Goal: Use online tool/utility: Utilize a website feature to perform a specific function

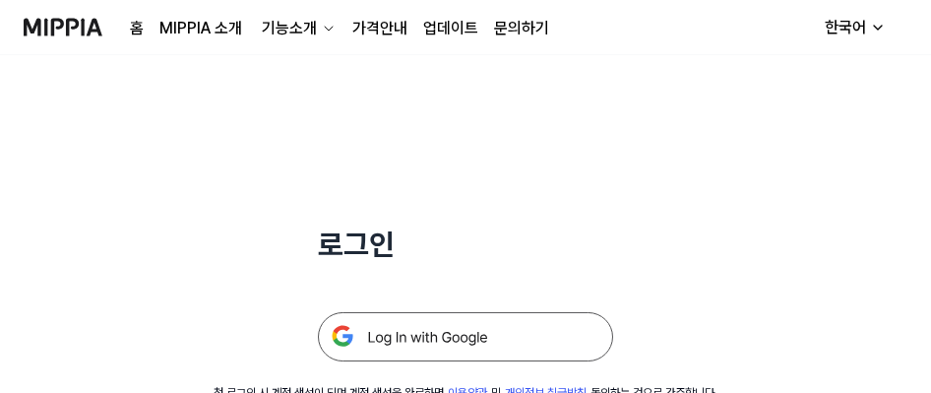
scroll to position [295, 0]
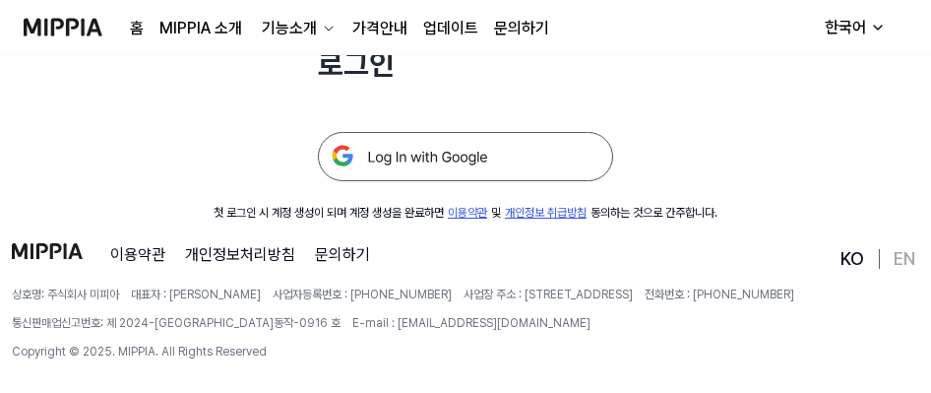
click at [390, 152] on img at bounding box center [465, 156] width 295 height 49
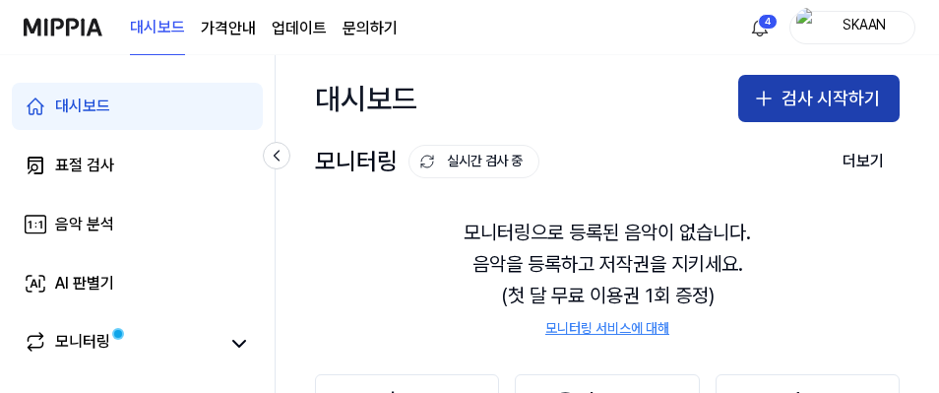
click at [752, 104] on icon "button" at bounding box center [764, 99] width 24 height 24
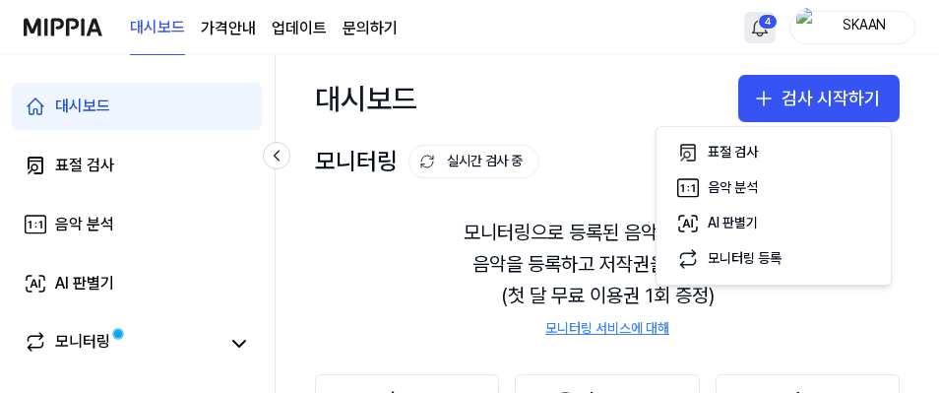
click at [749, 39] on html "대시보드 가격안내 업데이트 문의하기 4 SKAAN 대시보드 표절 검사 음악 분석 AI 판별기 모니터링 평가판 더보기 검사 [DATE] 모니터링…" at bounding box center [469, 196] width 939 height 393
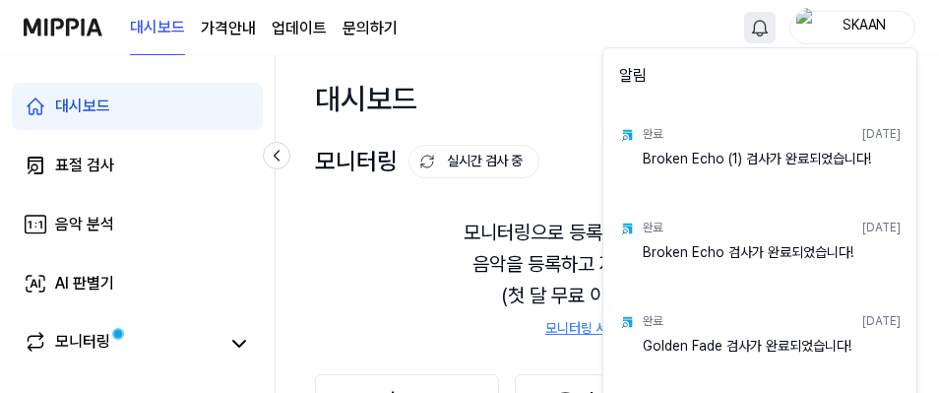
click at [749, 33] on html "대시보드 가격안내 업데이트 문의하기 SKAAN 대시보드 표절 검사 음악 분석 AI 판별기 모니터링 평가판 더보기 검사 [DATE] 모니터링 1…" at bounding box center [469, 196] width 939 height 393
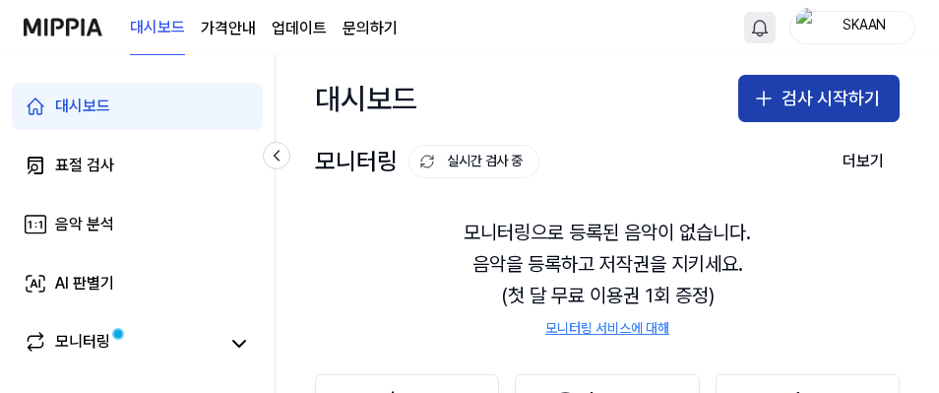
click at [792, 100] on button "검사 시작하기" at bounding box center [818, 98] width 161 height 47
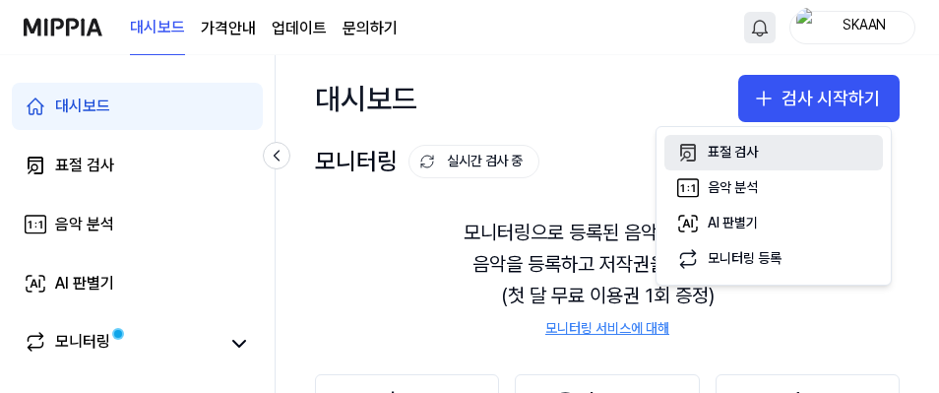
click at [728, 160] on div "표절 검사" at bounding box center [733, 153] width 50 height 20
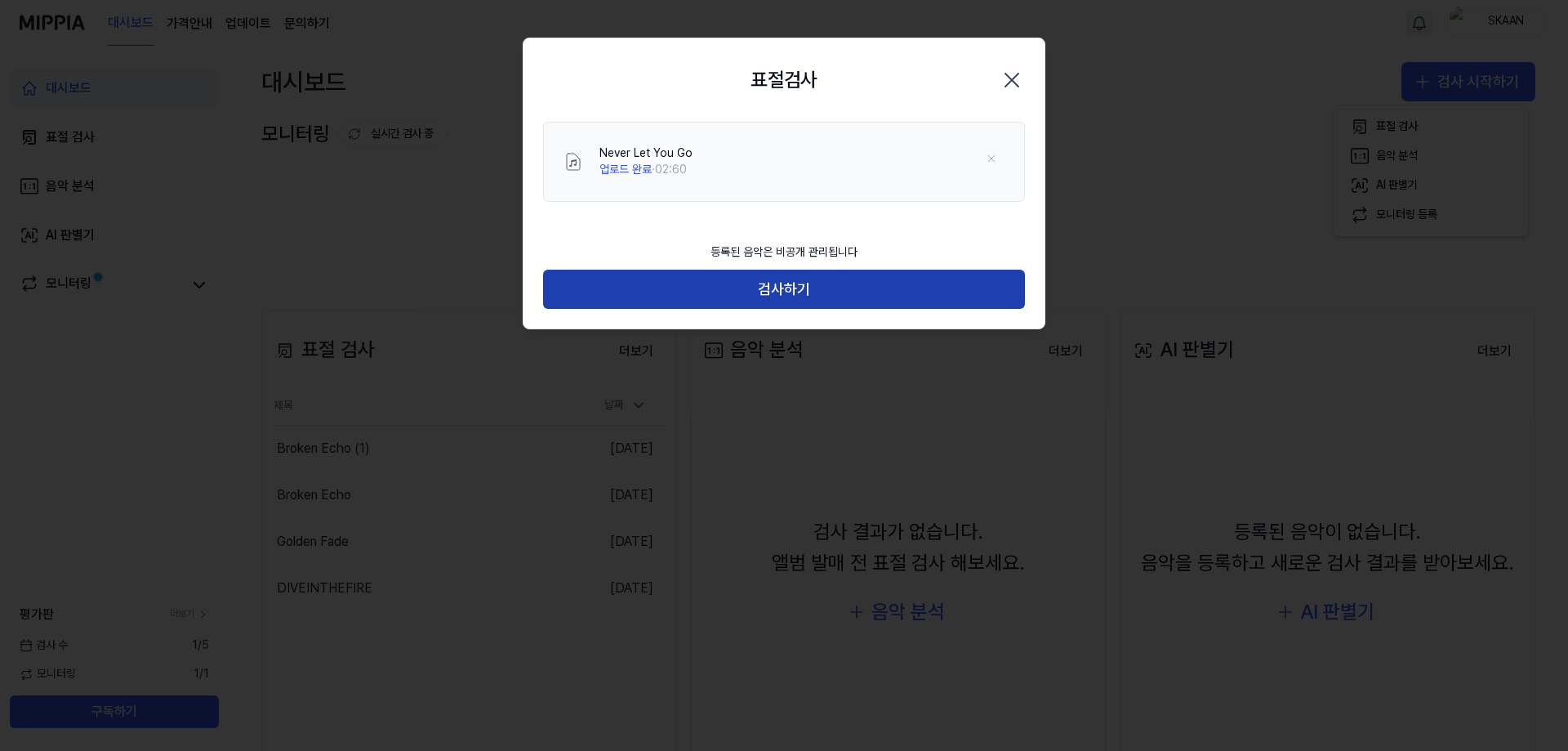
click at [778, 300] on button "검사하기" at bounding box center [784, 289] width 482 height 39
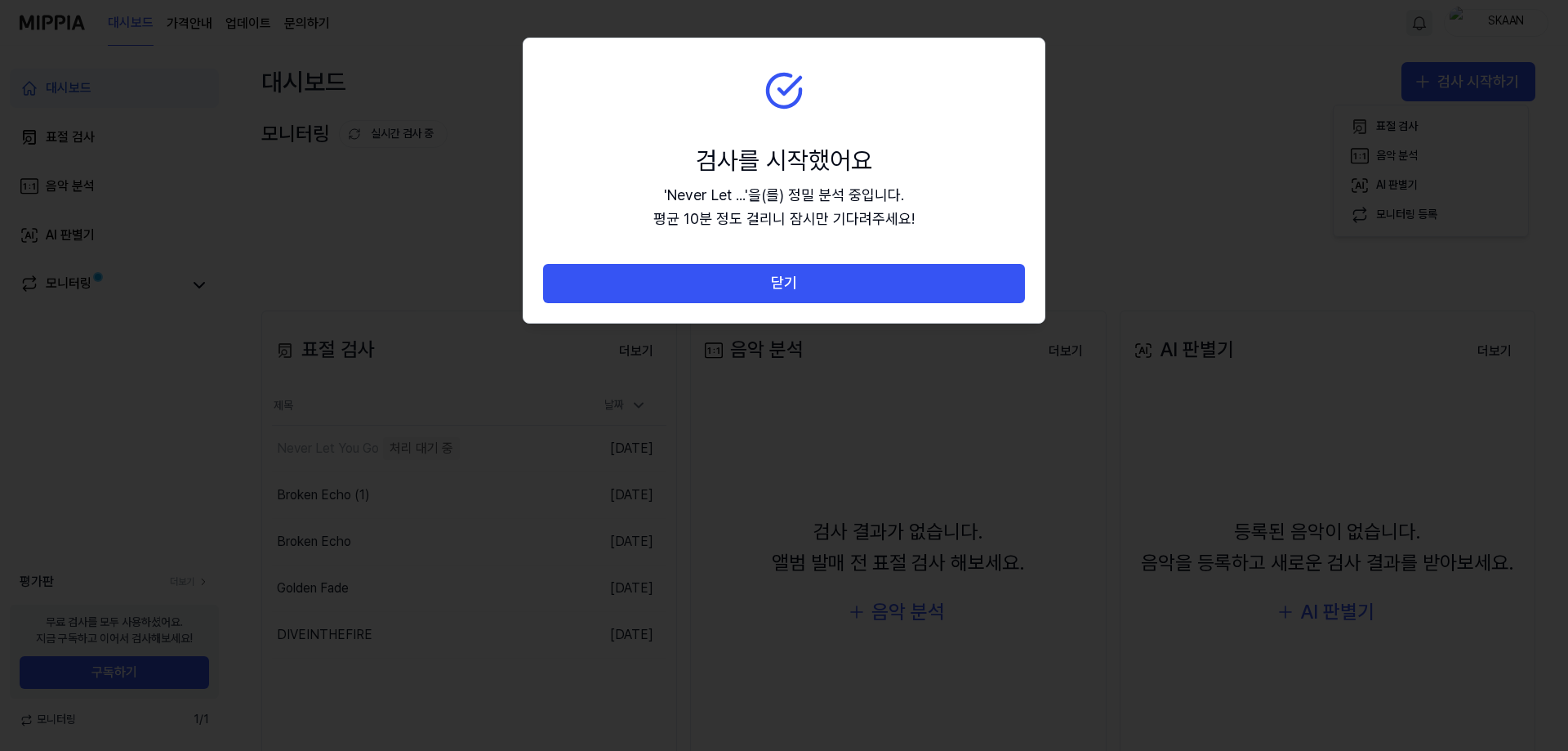
click at [778, 289] on button "닫기" at bounding box center [784, 283] width 482 height 39
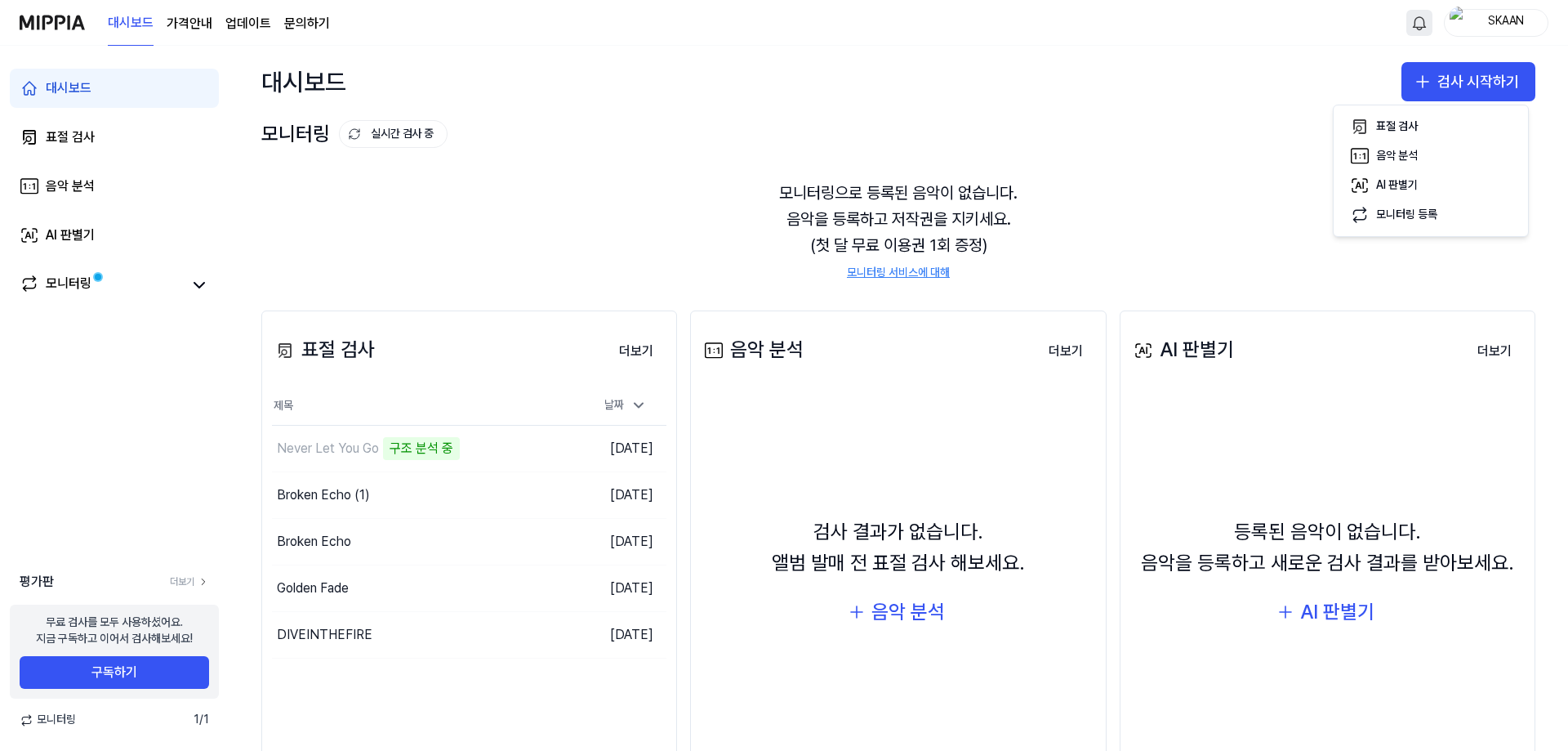
click at [778, 66] on div "대시보드 검사 시작하기" at bounding box center [898, 81] width 1340 height 72
click at [373, 325] on div "Broken Echo (1)" at bounding box center [387, 495] width 229 height 46
click at [412, 325] on div "Broken Echo (1)" at bounding box center [387, 495] width 229 height 46
click at [391, 325] on div "Broken Echo" at bounding box center [387, 541] width 229 height 46
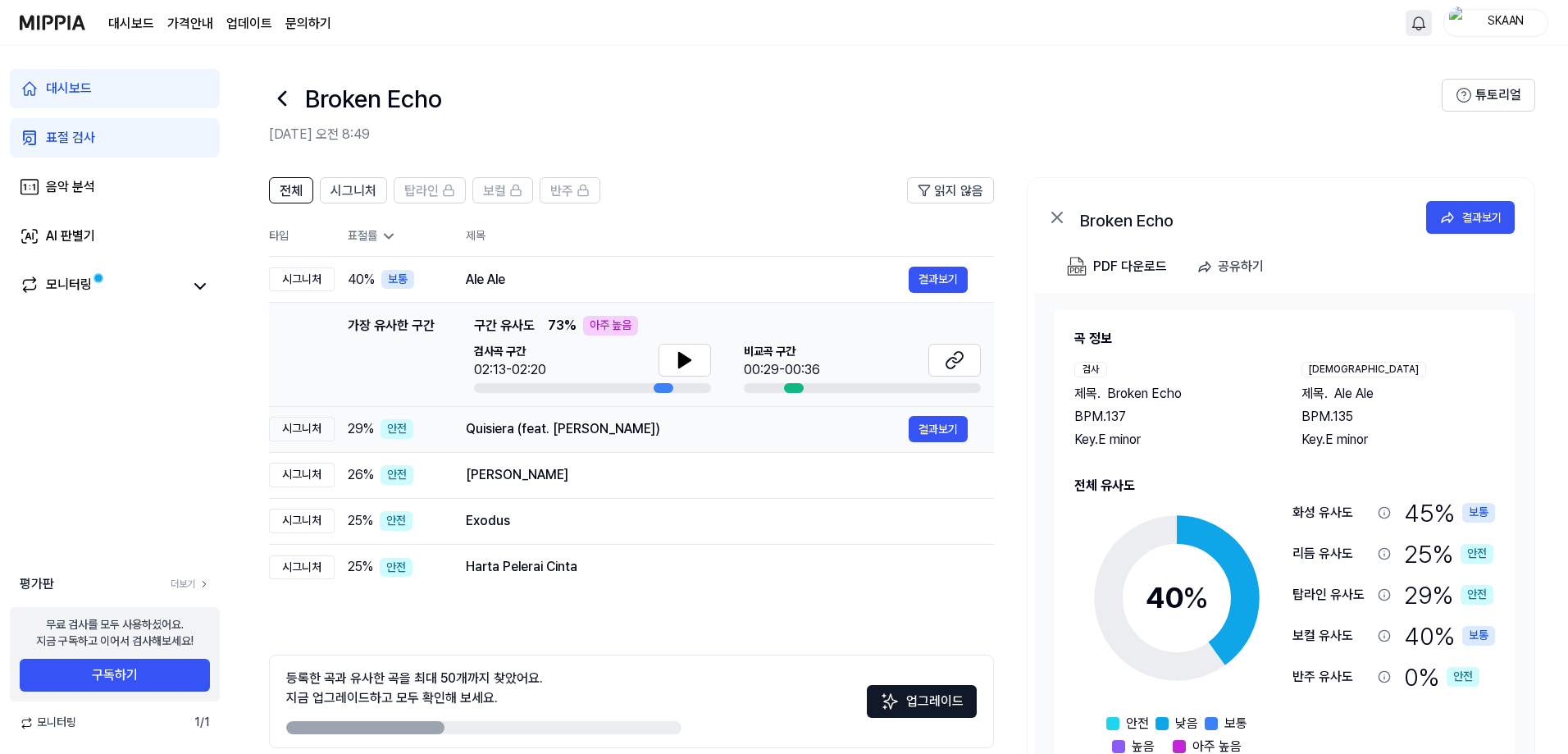
scroll to position [73, 0]
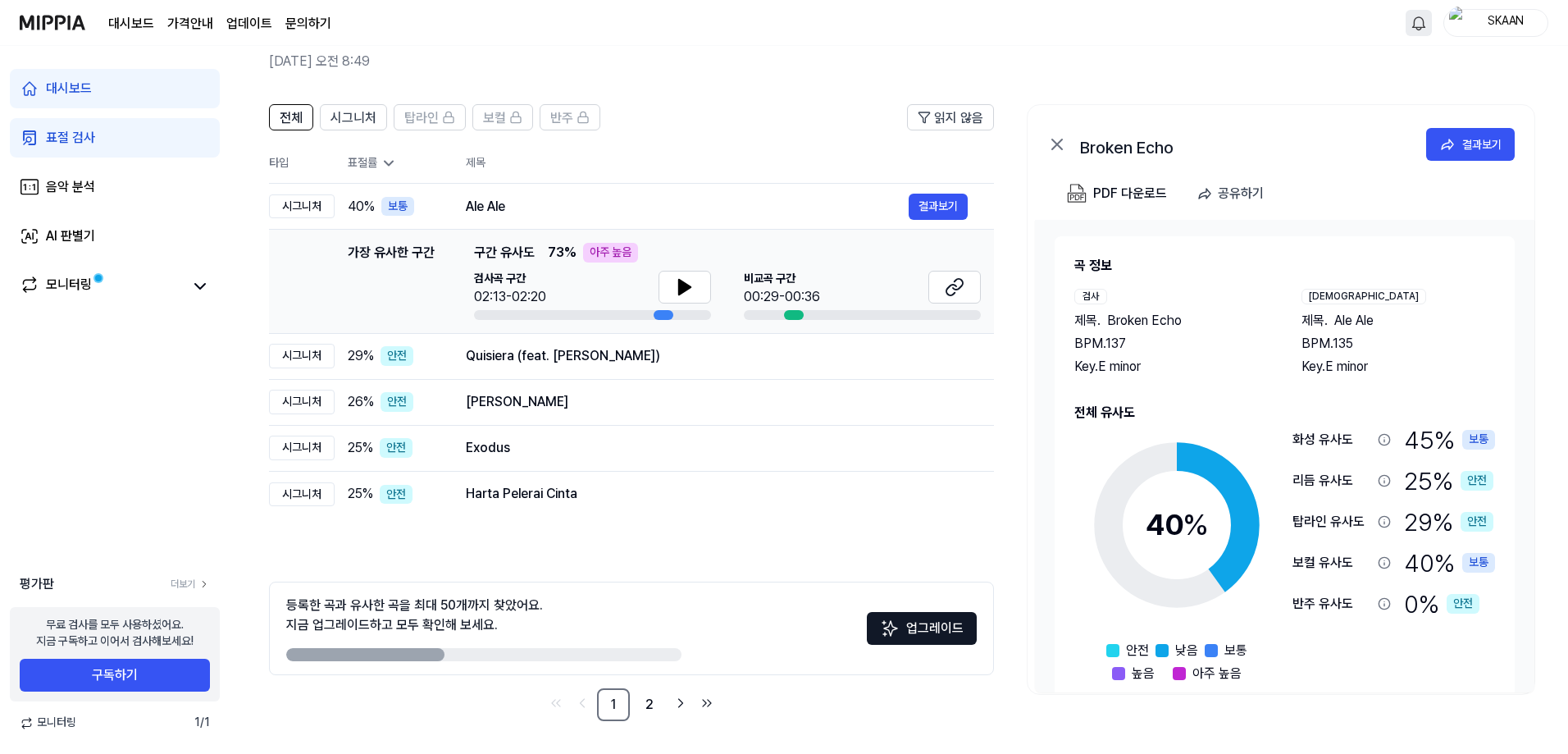
click at [111, 131] on link "표절 검사" at bounding box center [115, 137] width 210 height 39
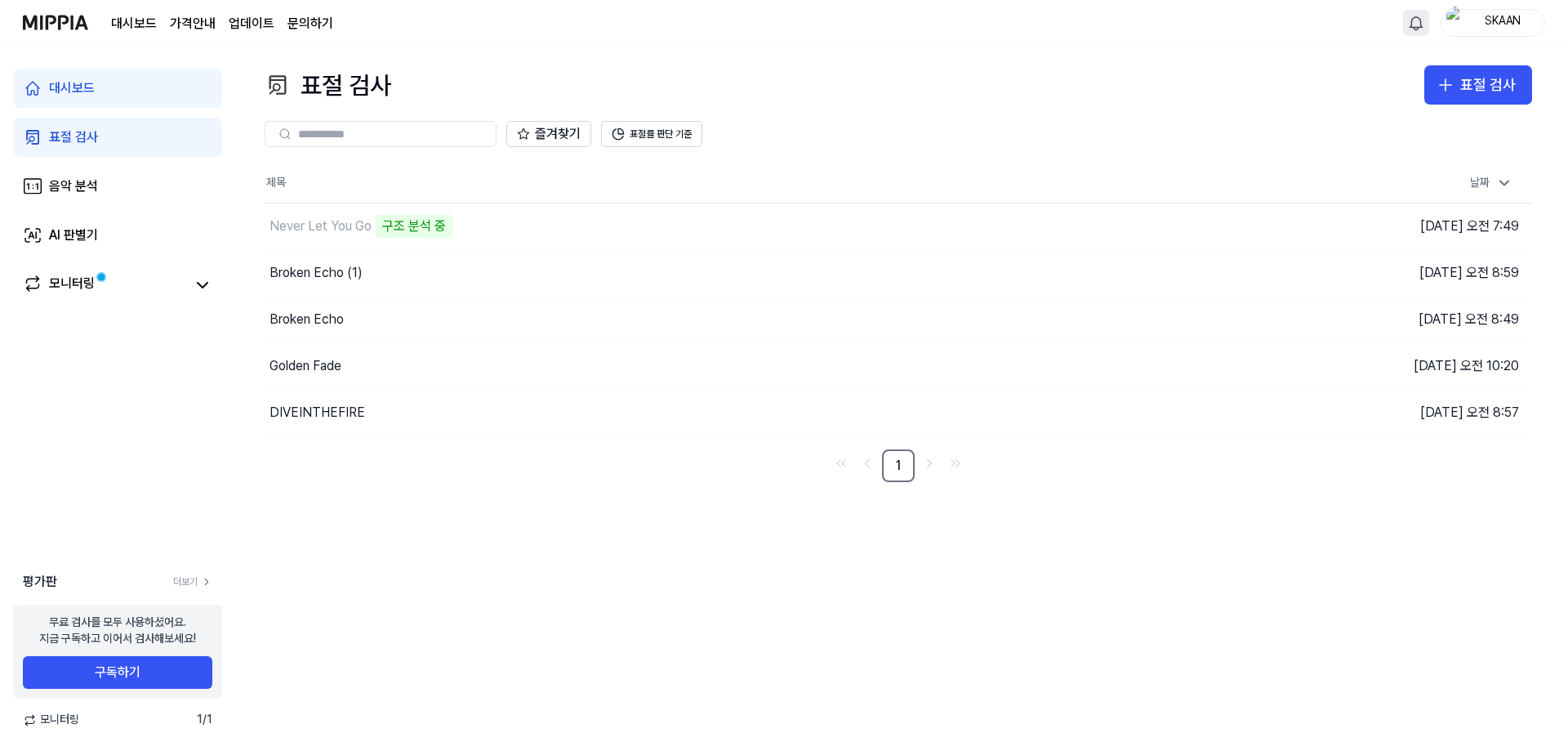
scroll to position [0, 0]
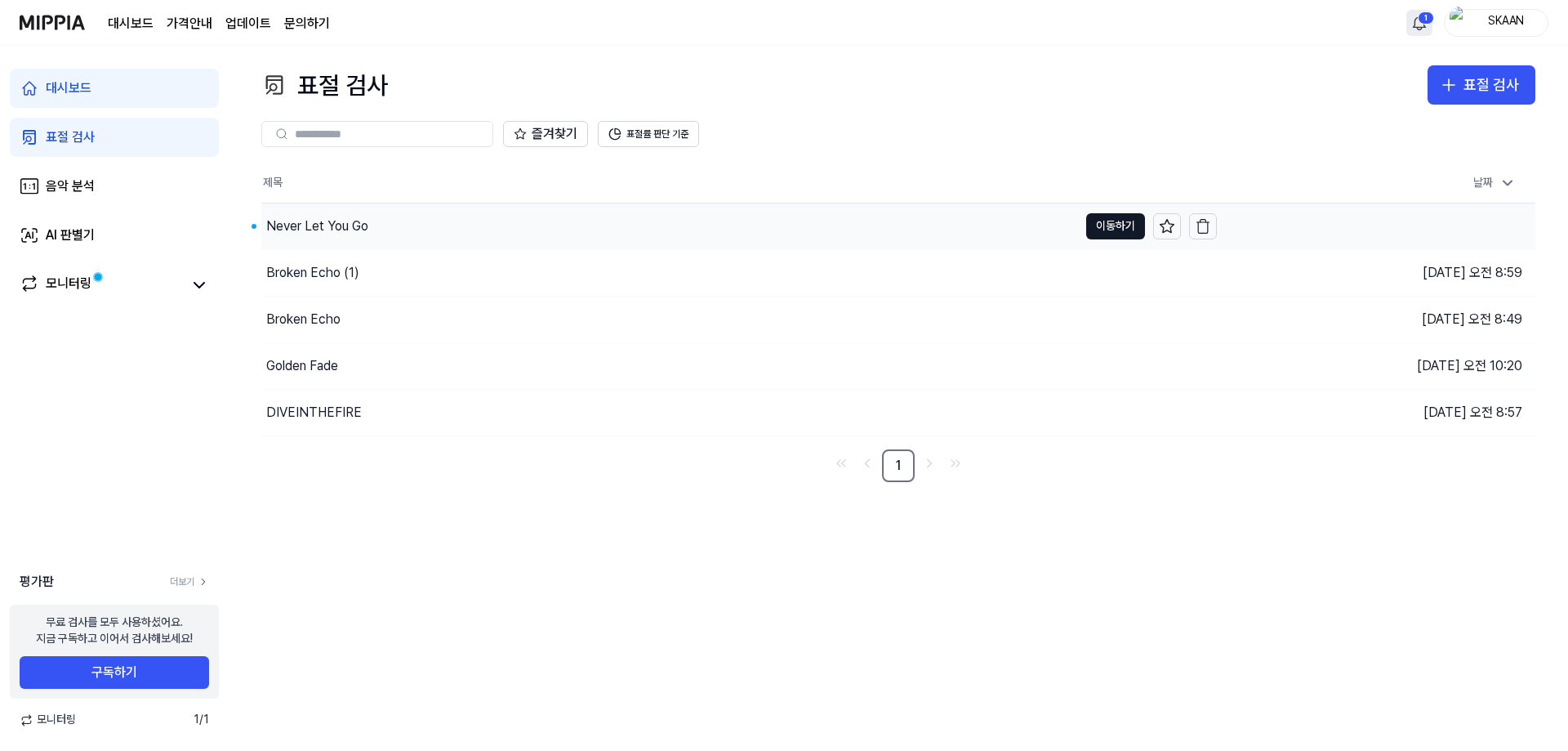
click at [344, 221] on div "Never Let You Go" at bounding box center [317, 227] width 102 height 20
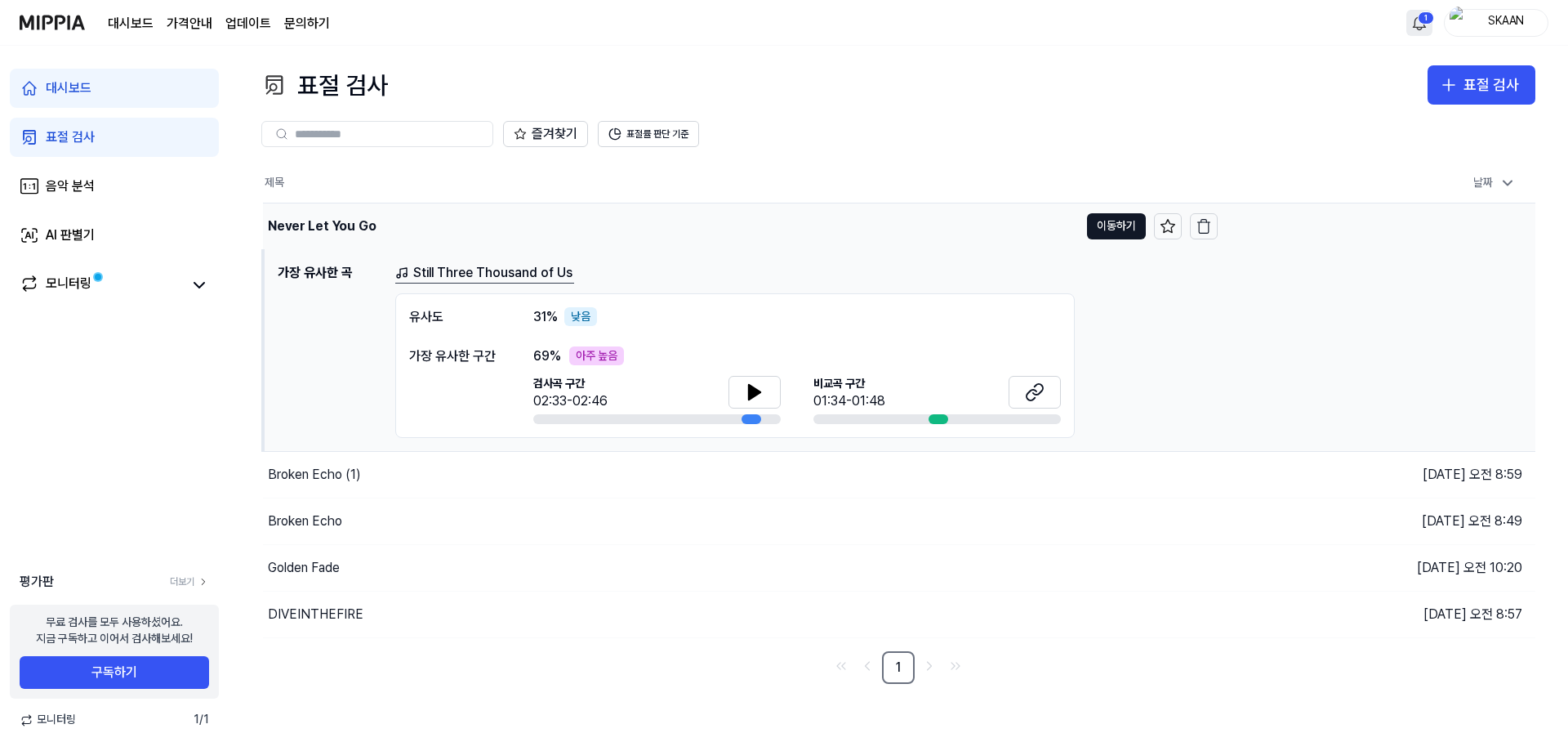
click at [441, 222] on div "Never Let You Go" at bounding box center [670, 226] width 816 height 46
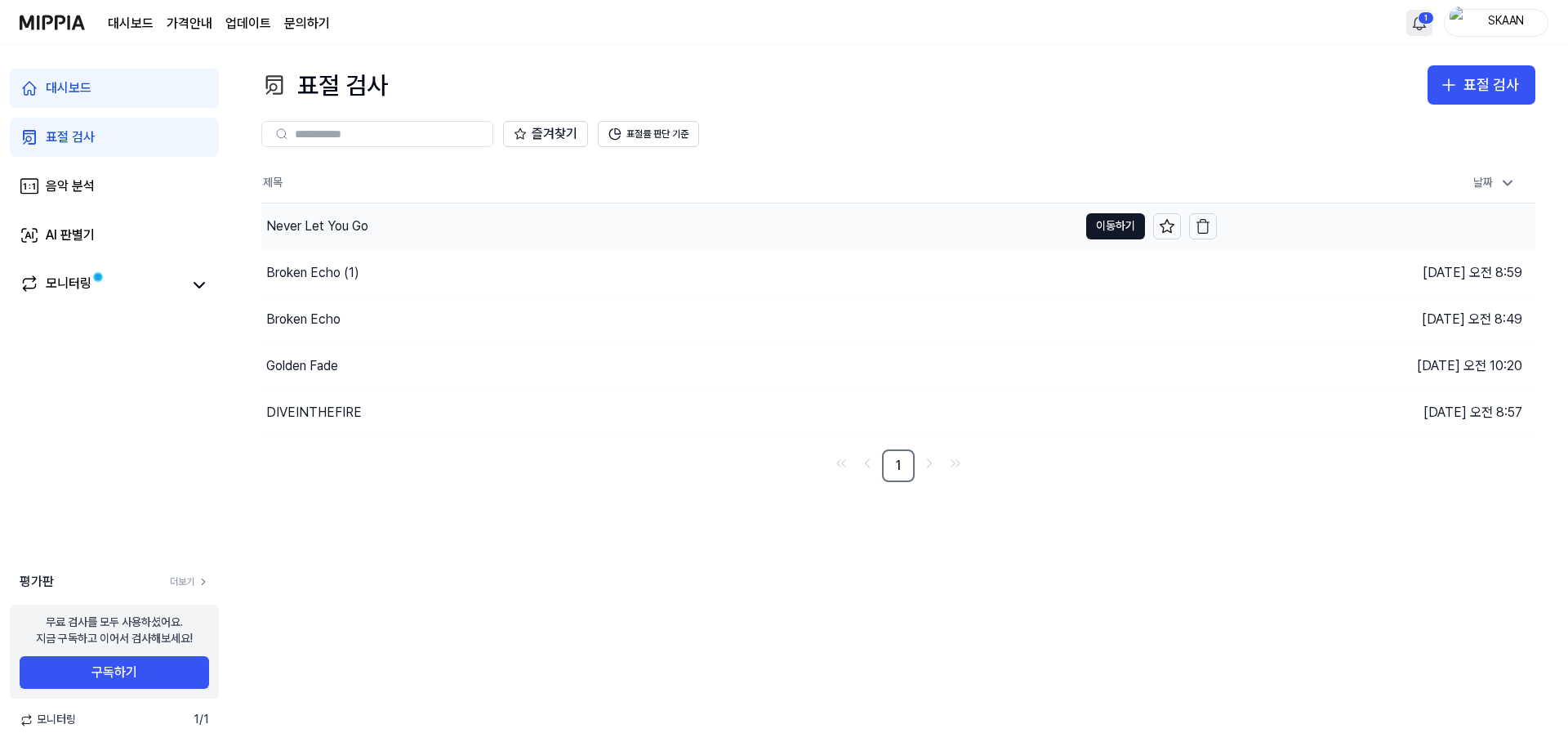
click at [432, 222] on div "Never Let You Go" at bounding box center [670, 226] width 816 height 46
